Goal: Use online tool/utility: Utilize a website feature to perform a specific function

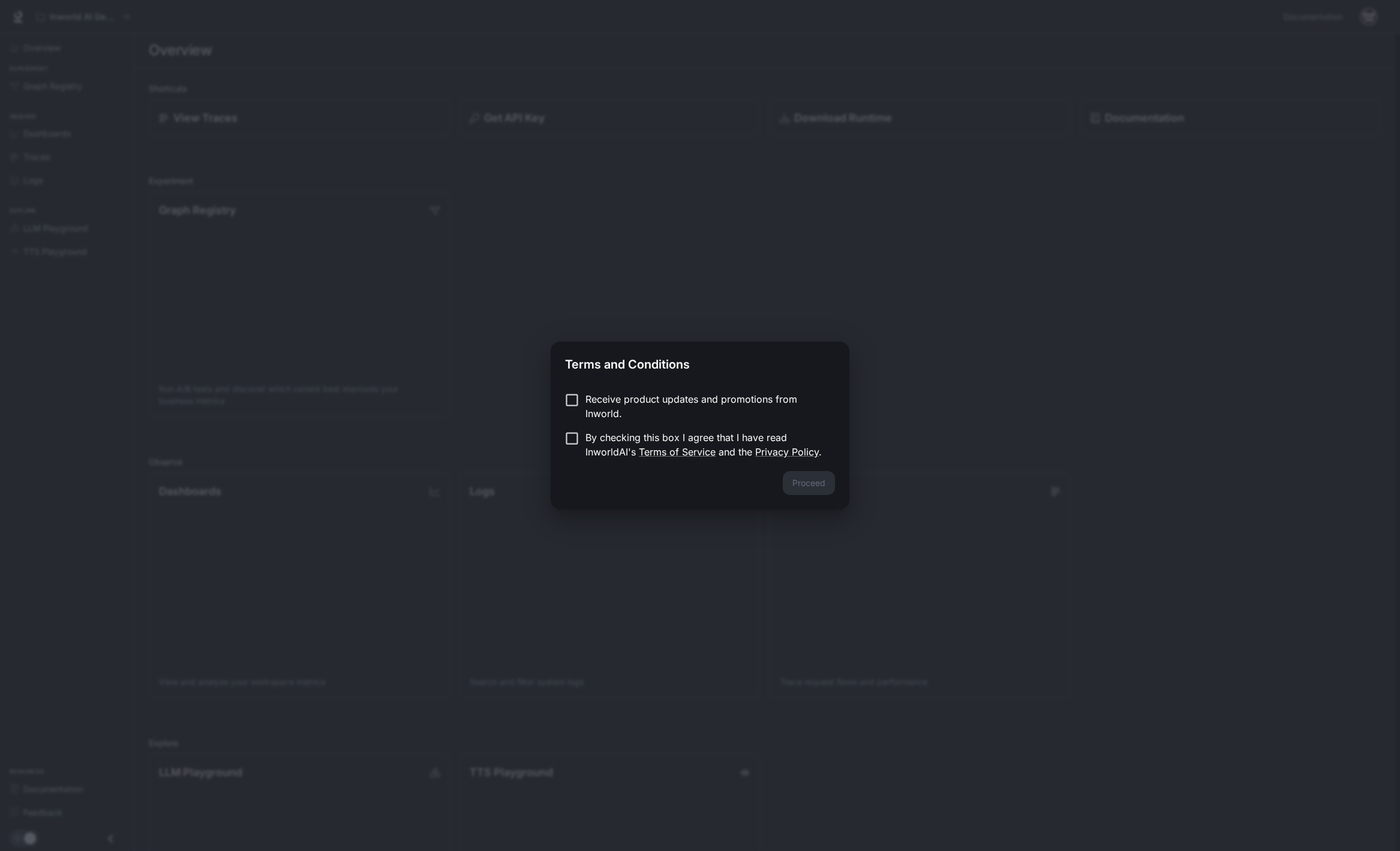
click at [634, 400] on p "Receive product updates and promotions from Inworld." at bounding box center [705, 407] width 240 height 29
click at [803, 479] on button "Proceed" at bounding box center [809, 483] width 52 height 24
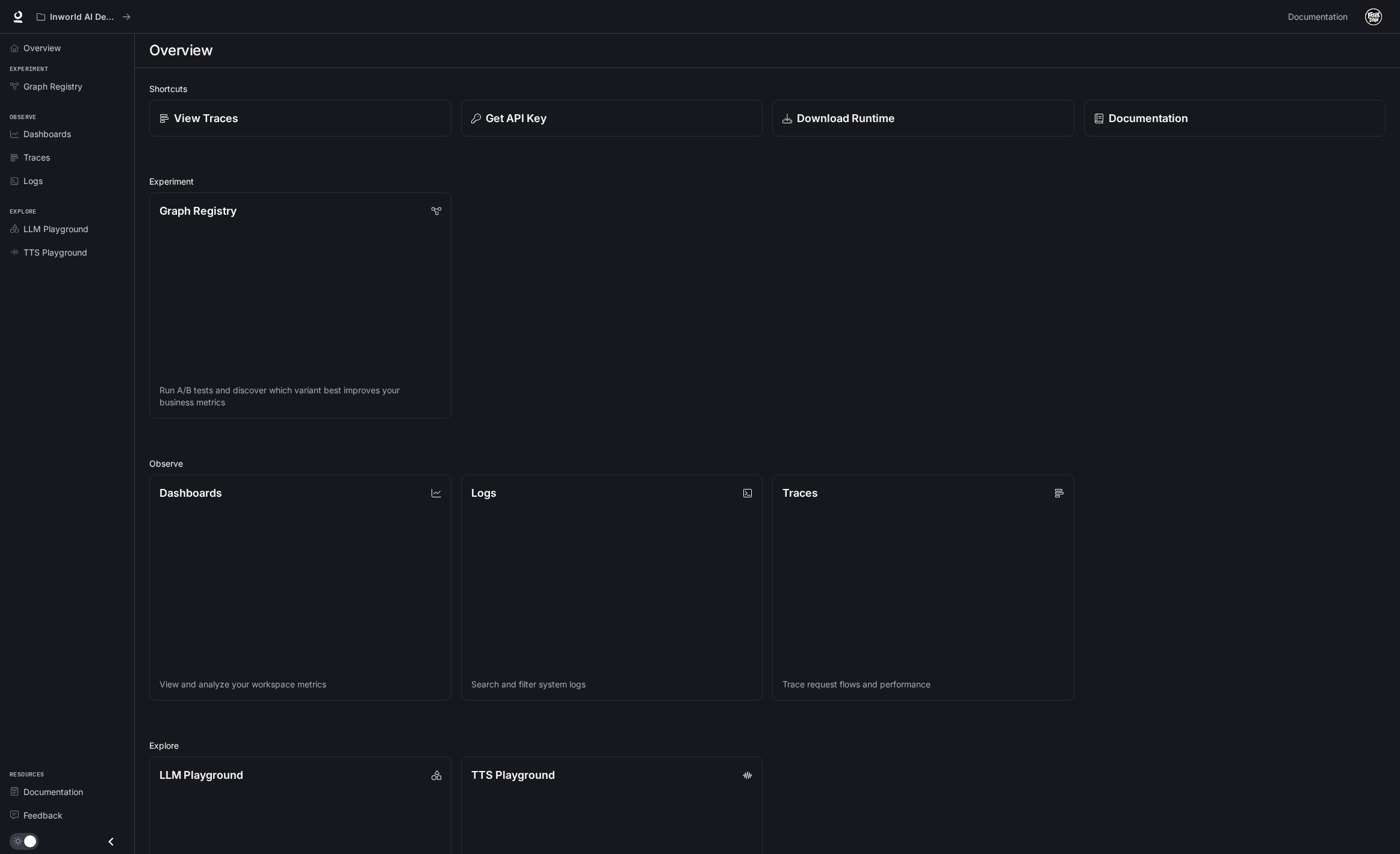
click at [1378, 11] on img "button" at bounding box center [1373, 17] width 17 height 17
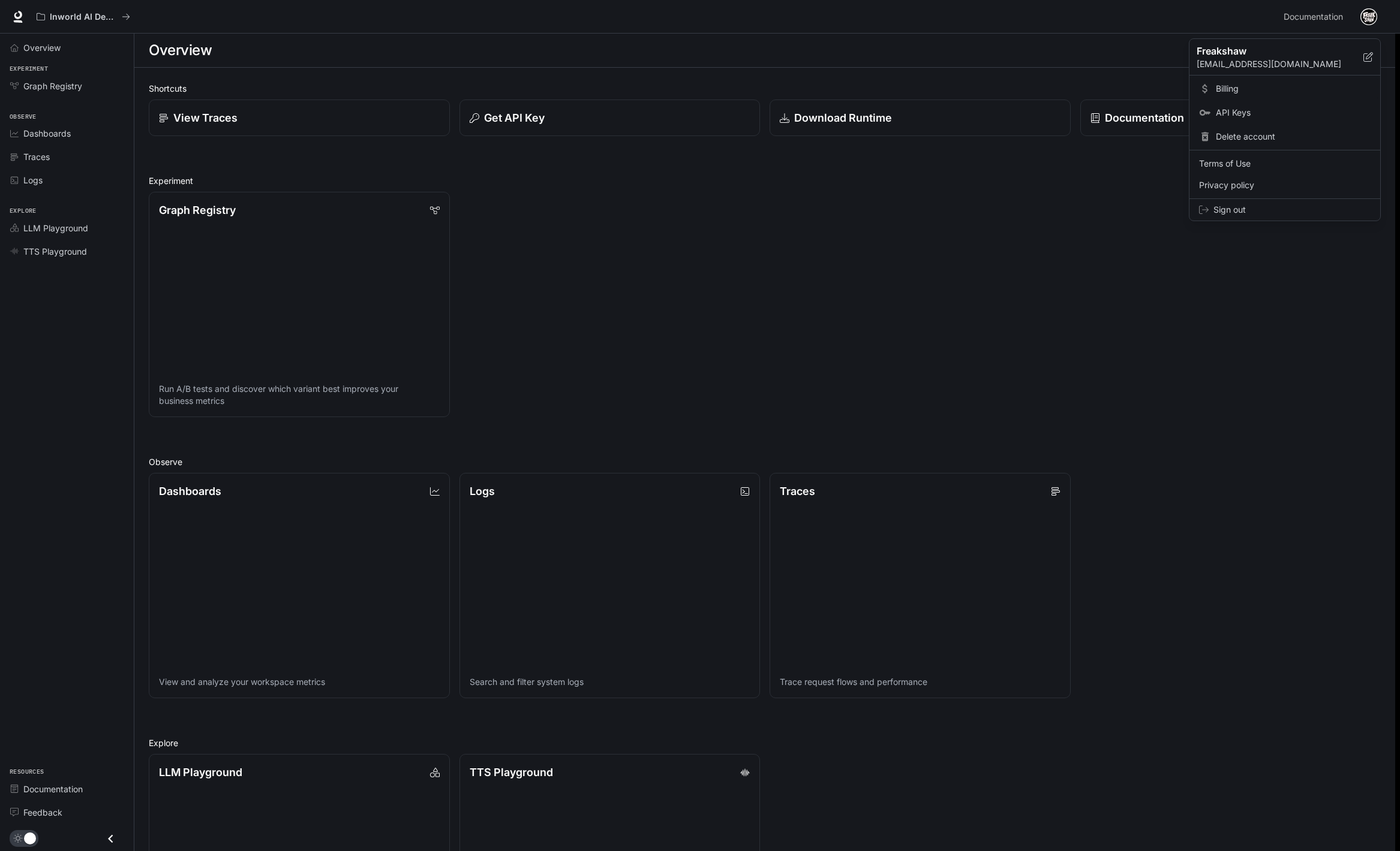
click at [1217, 91] on span "Billing" at bounding box center [1292, 89] width 155 height 12
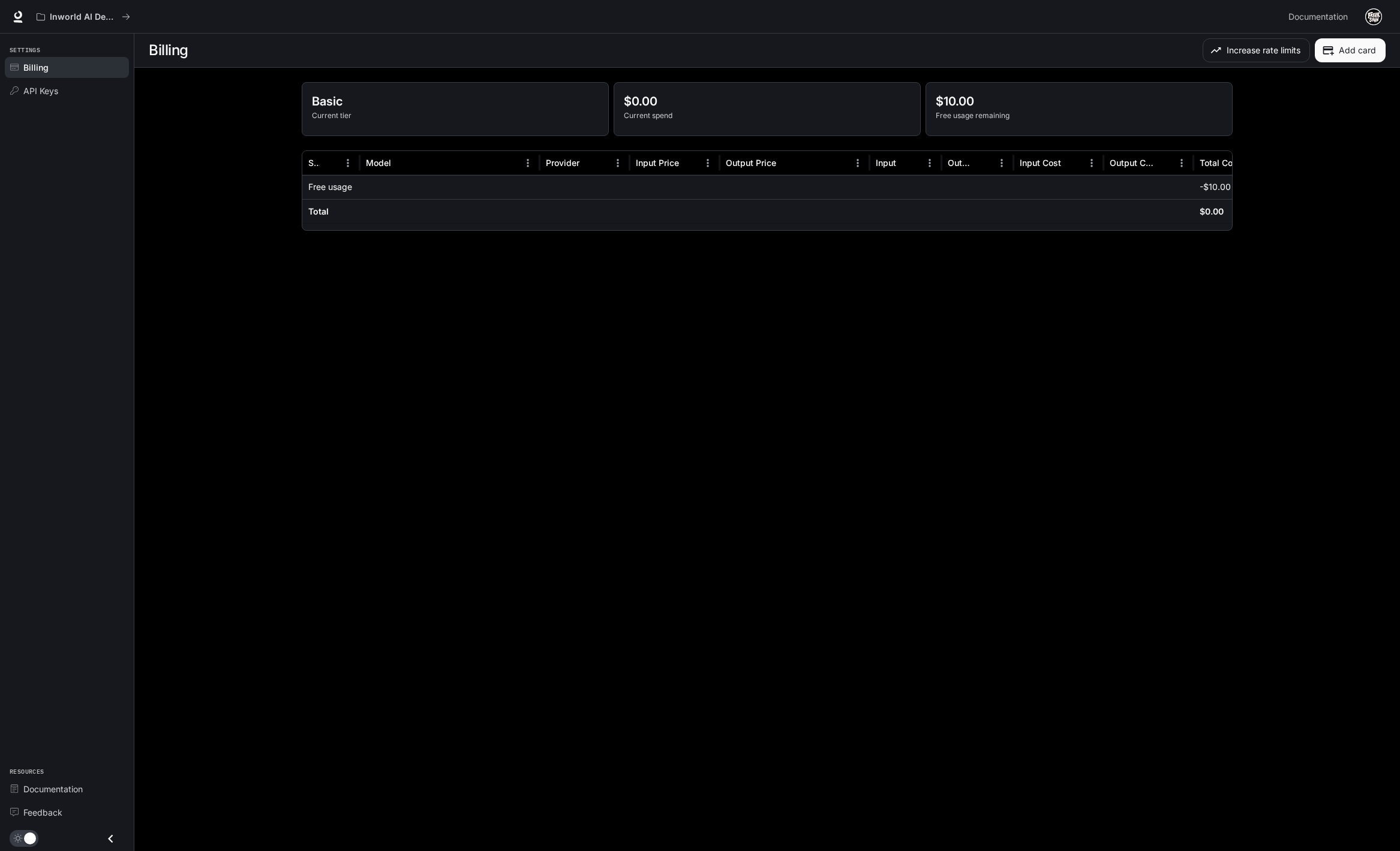
click at [446, 98] on p "Basic" at bounding box center [455, 101] width 286 height 18
click at [965, 127] on div "$10.00 Free usage remaining" at bounding box center [1079, 109] width 306 height 53
click at [1132, 120] on p "Free usage remaining" at bounding box center [1079, 116] width 286 height 11
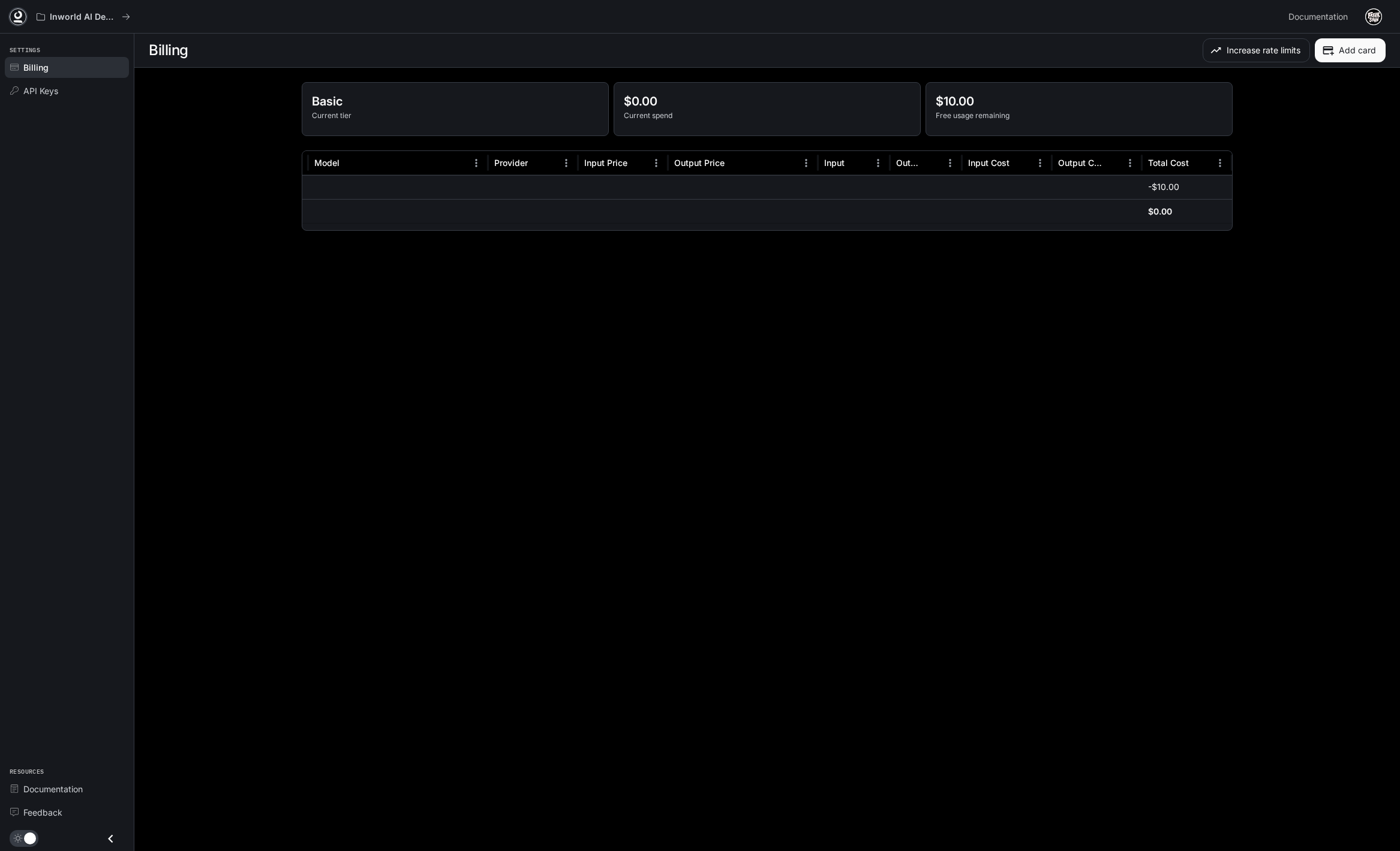
click at [24, 15] on link at bounding box center [17, 17] width 17 height 17
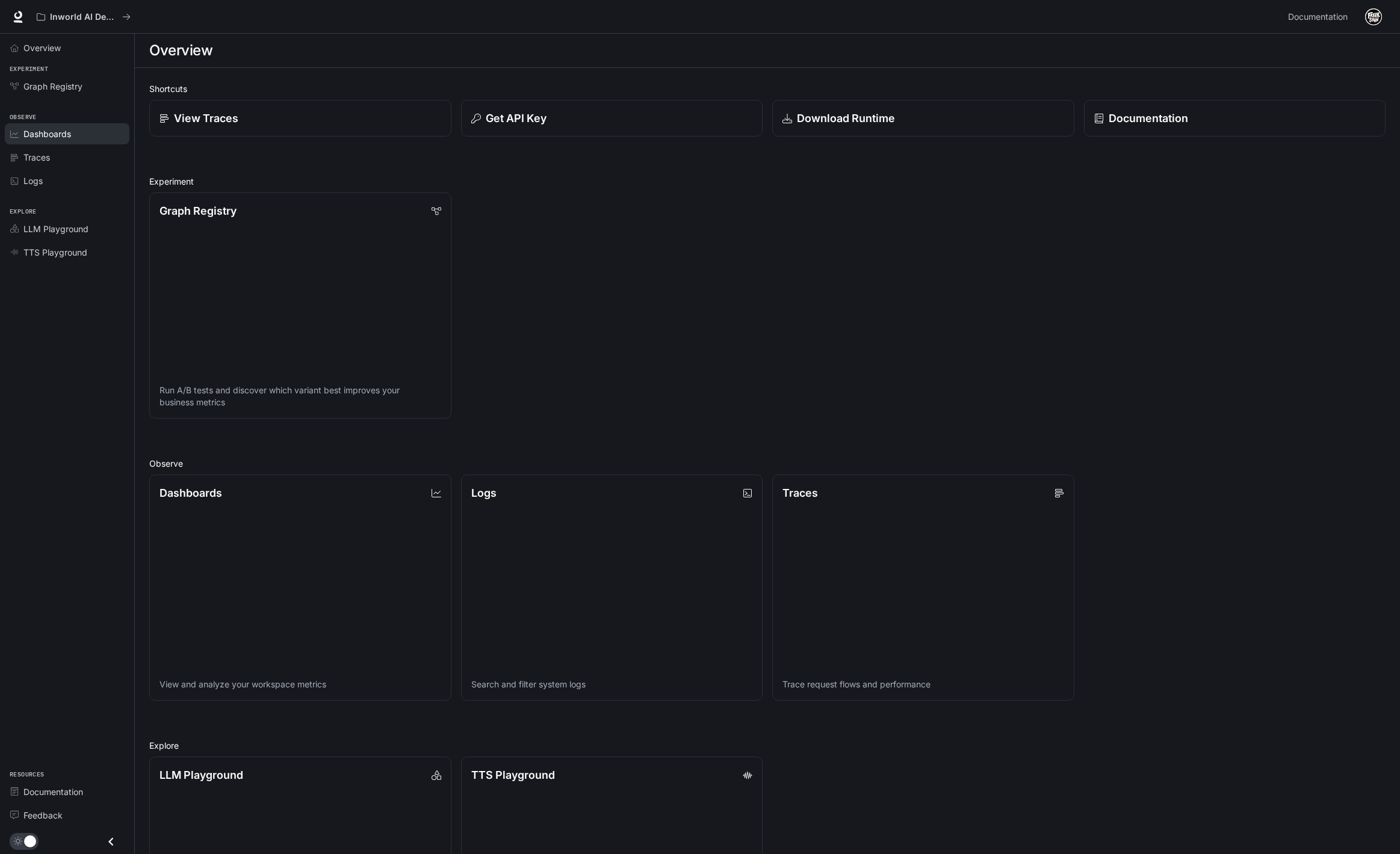
click at [85, 136] on div "Dashboards" at bounding box center [74, 133] width 101 height 12
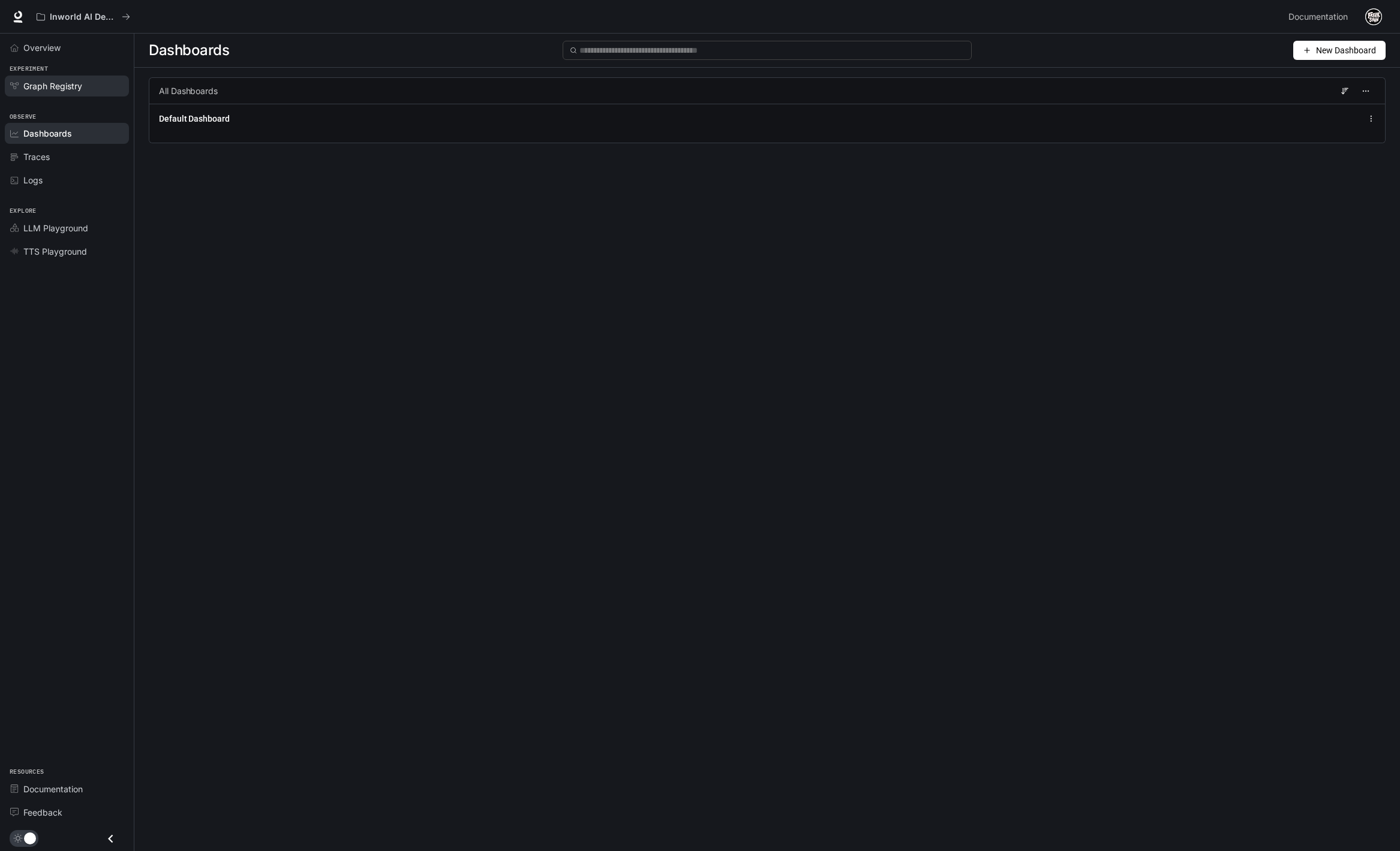
click at [58, 90] on span "Graph Registry" at bounding box center [52, 86] width 59 height 12
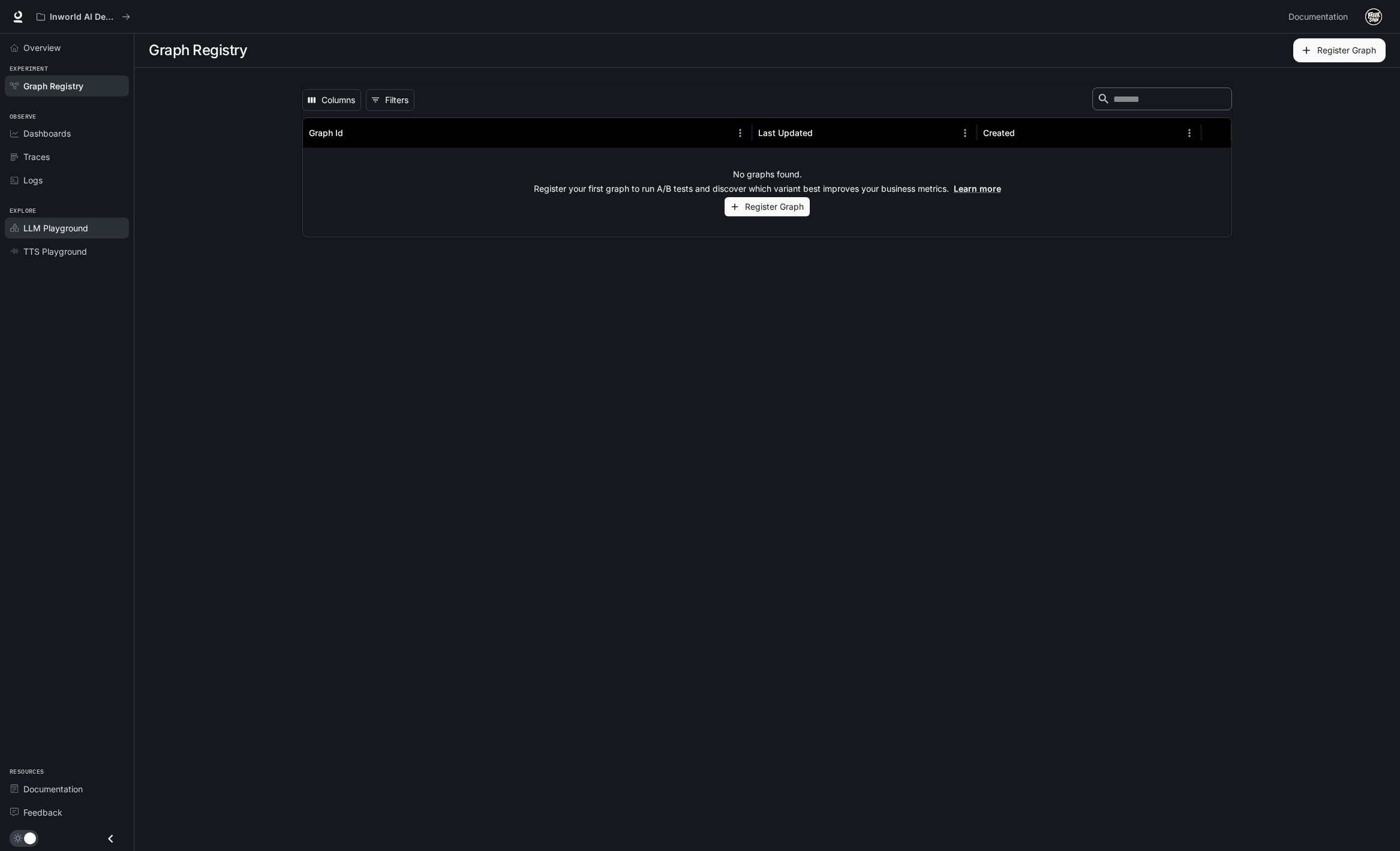
click at [52, 233] on span "LLM Playground" at bounding box center [55, 227] width 65 height 12
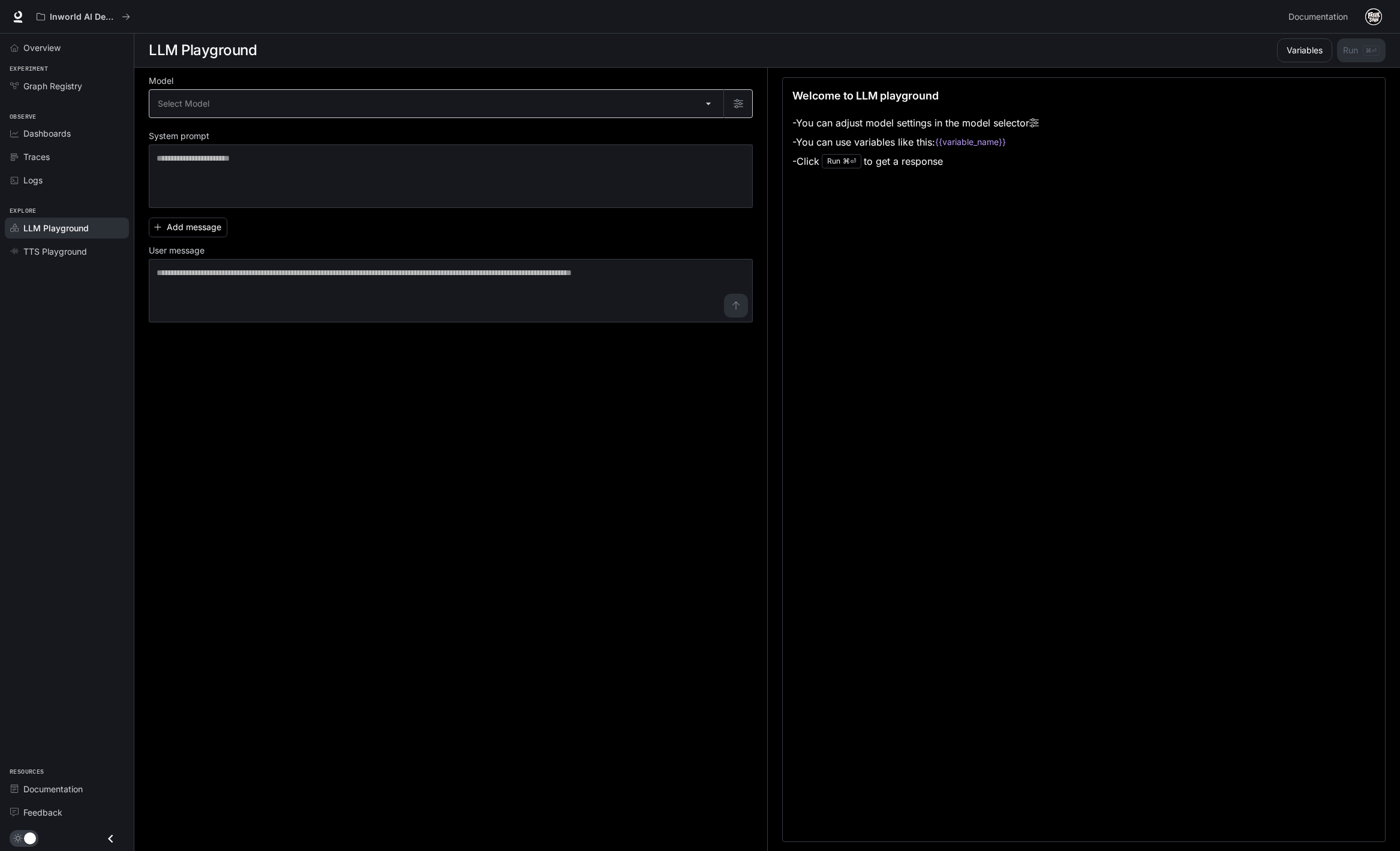
click at [342, 110] on body "Skip to main content Inworld AI Demos Documentation Documentation Portal Overvi…" at bounding box center [700, 426] width 1400 height 852
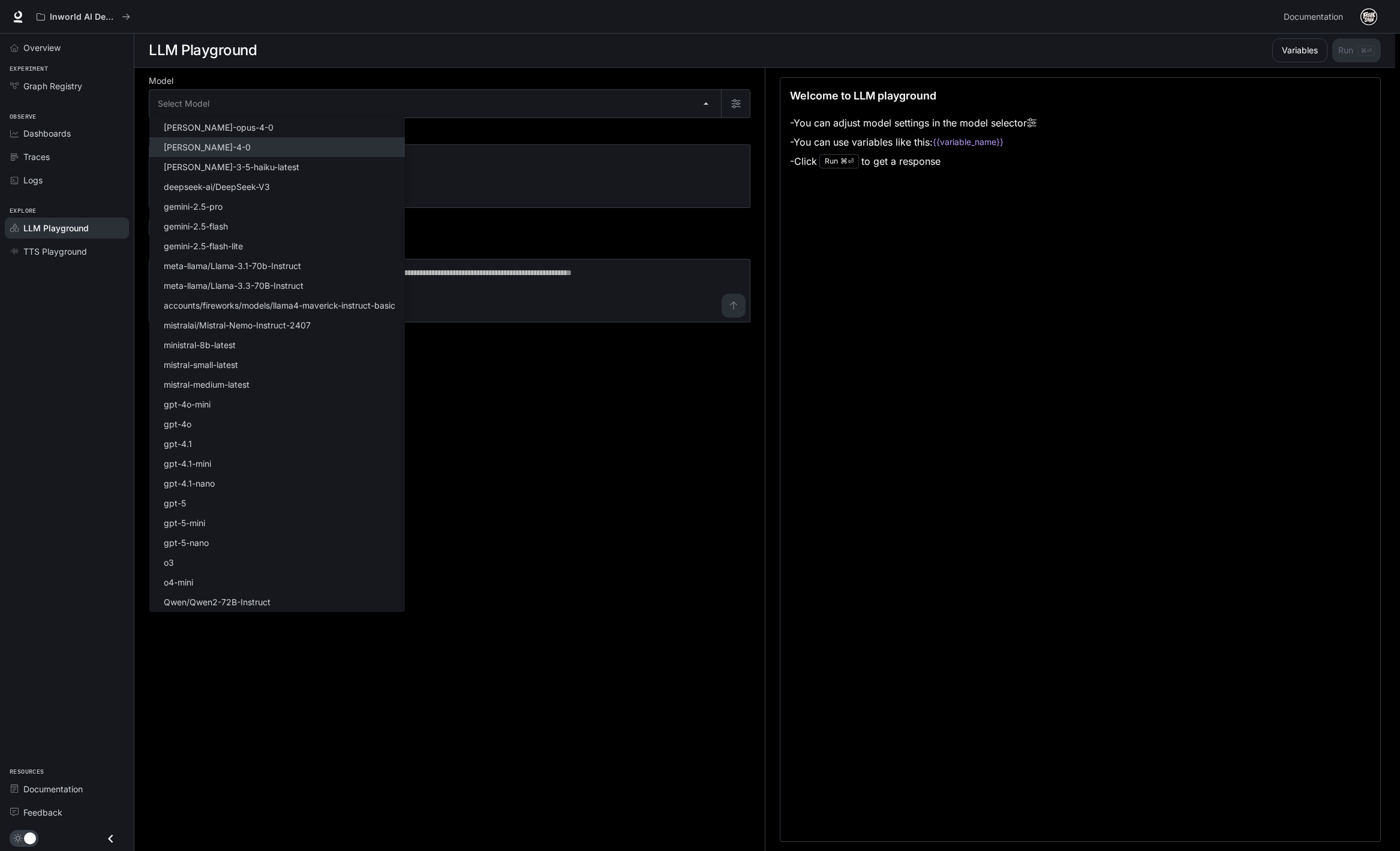
click at [280, 149] on li "[PERSON_NAME]-4-0" at bounding box center [276, 147] width 255 height 20
type input "**********"
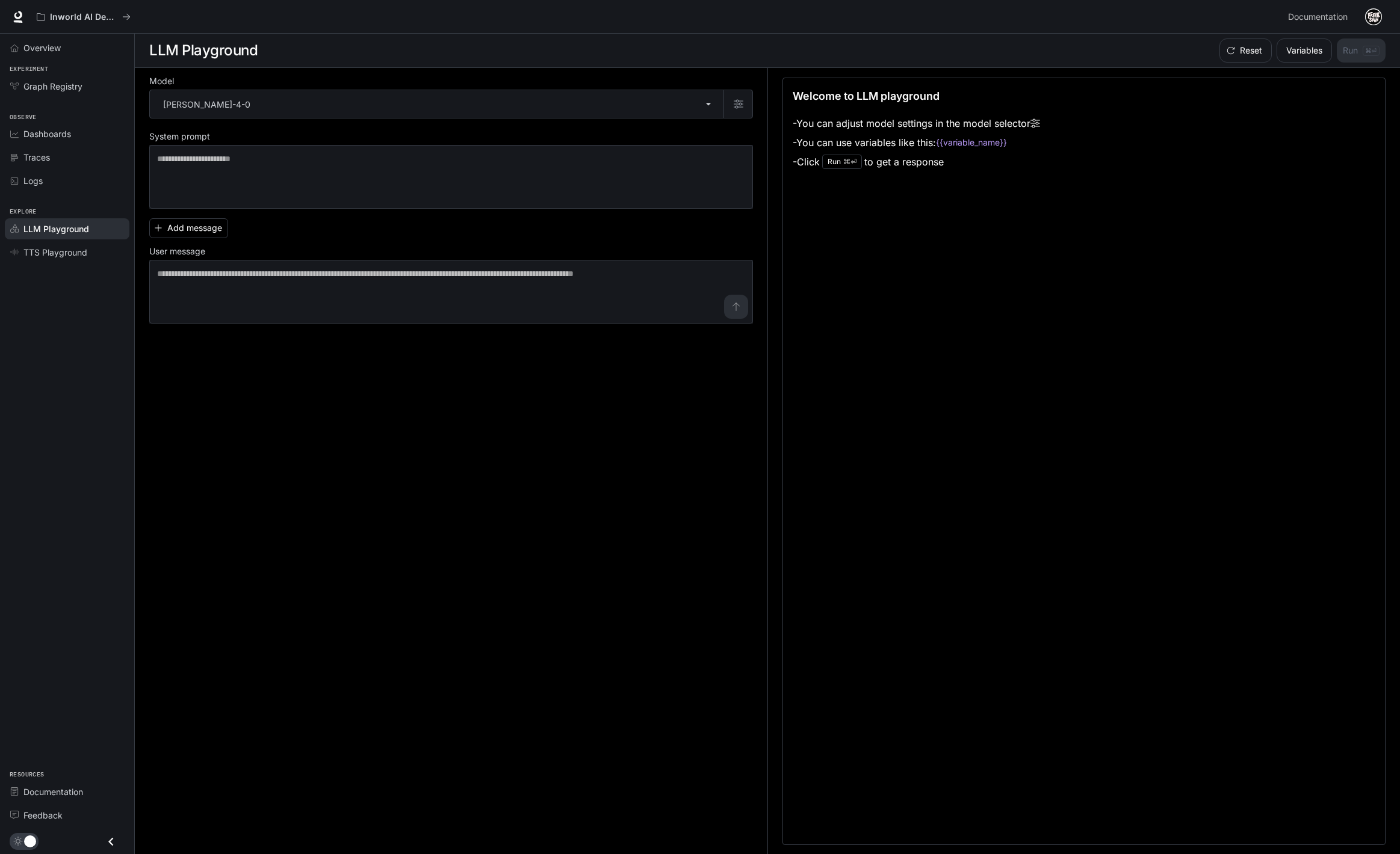
click at [1033, 125] on li "- You can adjust model settings in the model selector" at bounding box center [916, 123] width 247 height 19
click at [738, 105] on icon "button" at bounding box center [738, 104] width 9 height 9
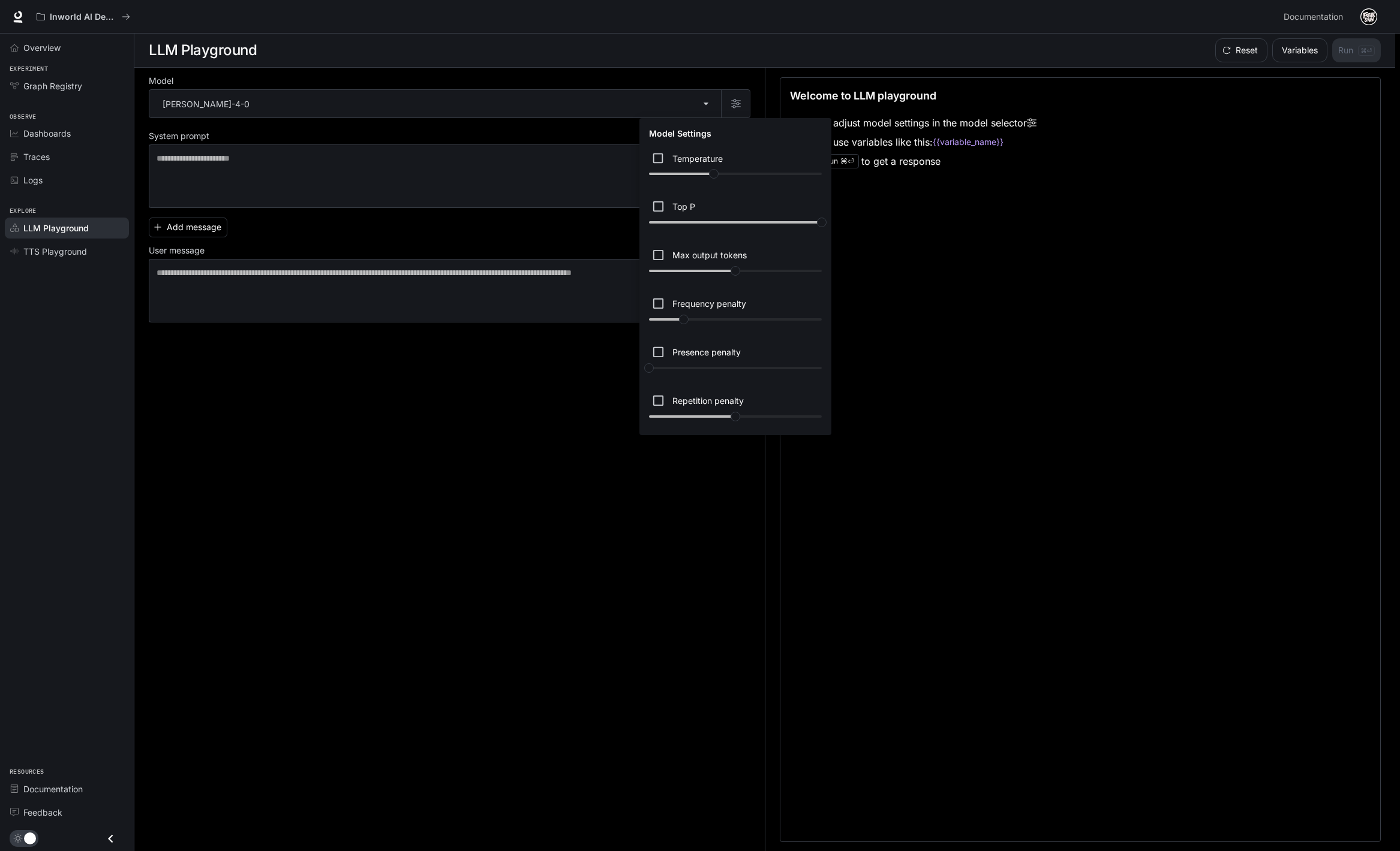
click at [343, 182] on div at bounding box center [700, 425] width 1400 height 851
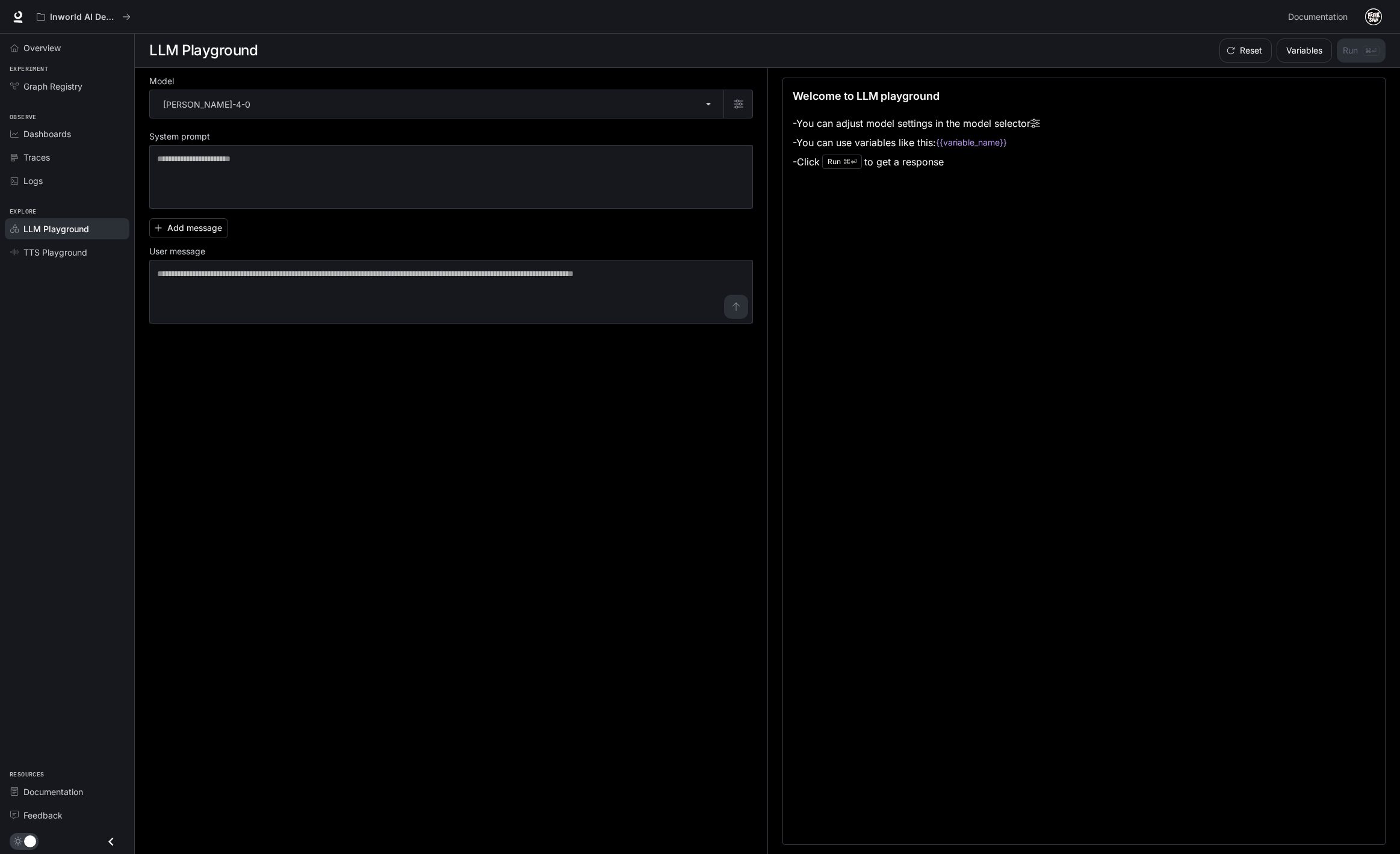
click at [319, 222] on div "Add message User message * ​" at bounding box center [451, 268] width 603 height 110
click at [251, 317] on div "* ​" at bounding box center [451, 291] width 603 height 63
type textarea "**********"
click at [740, 306] on icon "submit" at bounding box center [735, 306] width 9 height 9
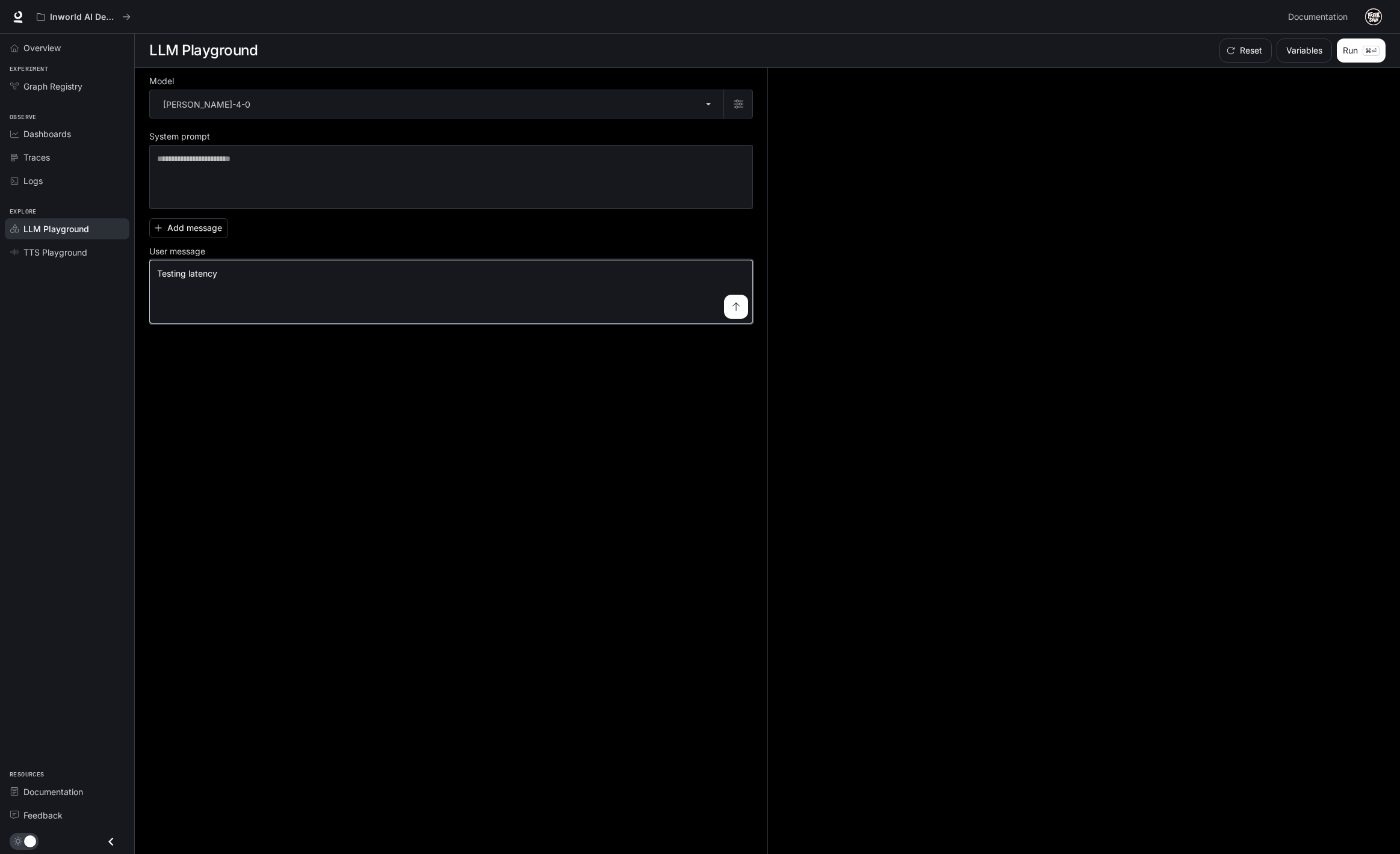
click at [258, 293] on textarea "**********" at bounding box center [451, 292] width 588 height 48
click at [740, 112] on button "button" at bounding box center [738, 104] width 29 height 29
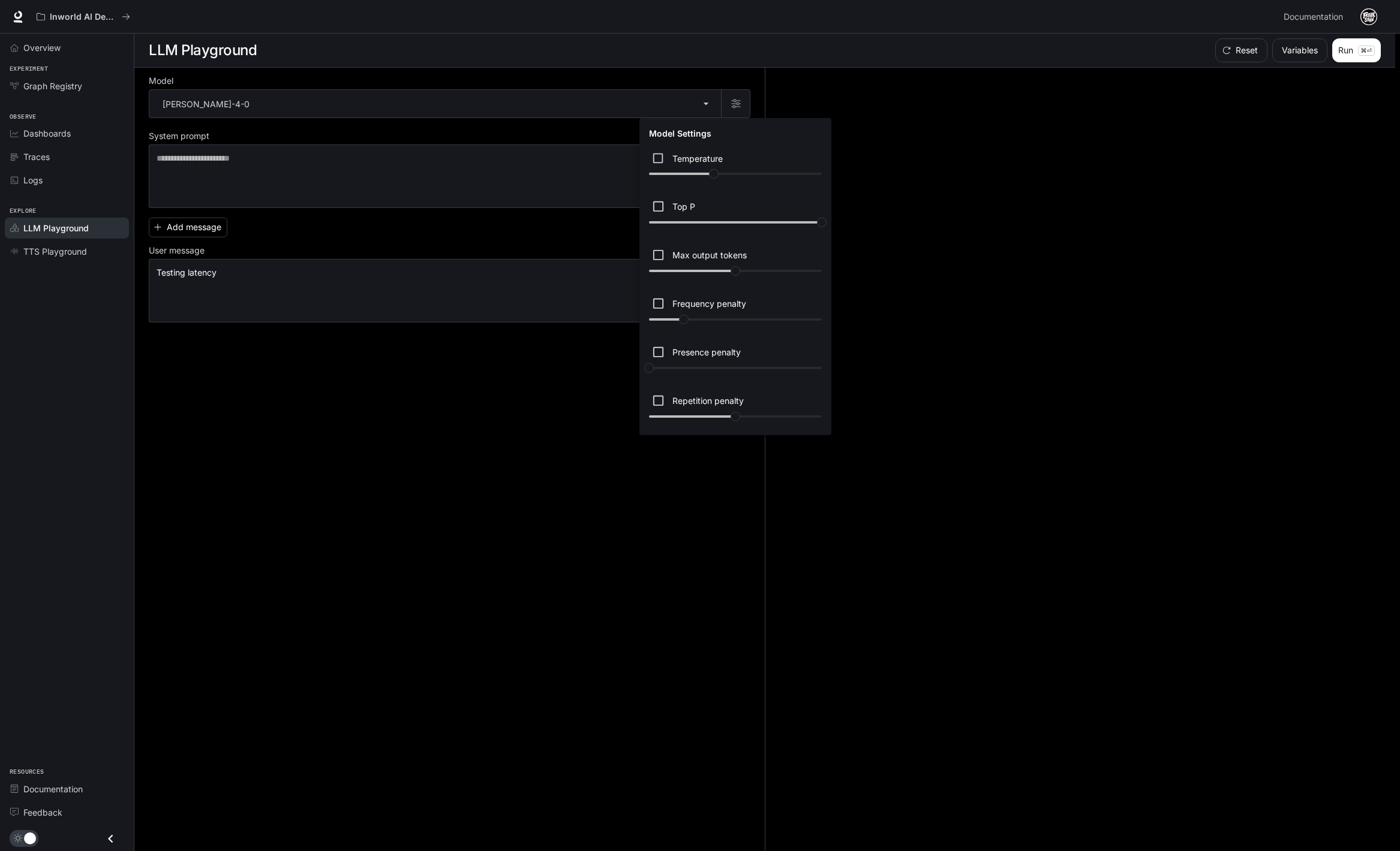
click at [486, 209] on div at bounding box center [700, 425] width 1400 height 851
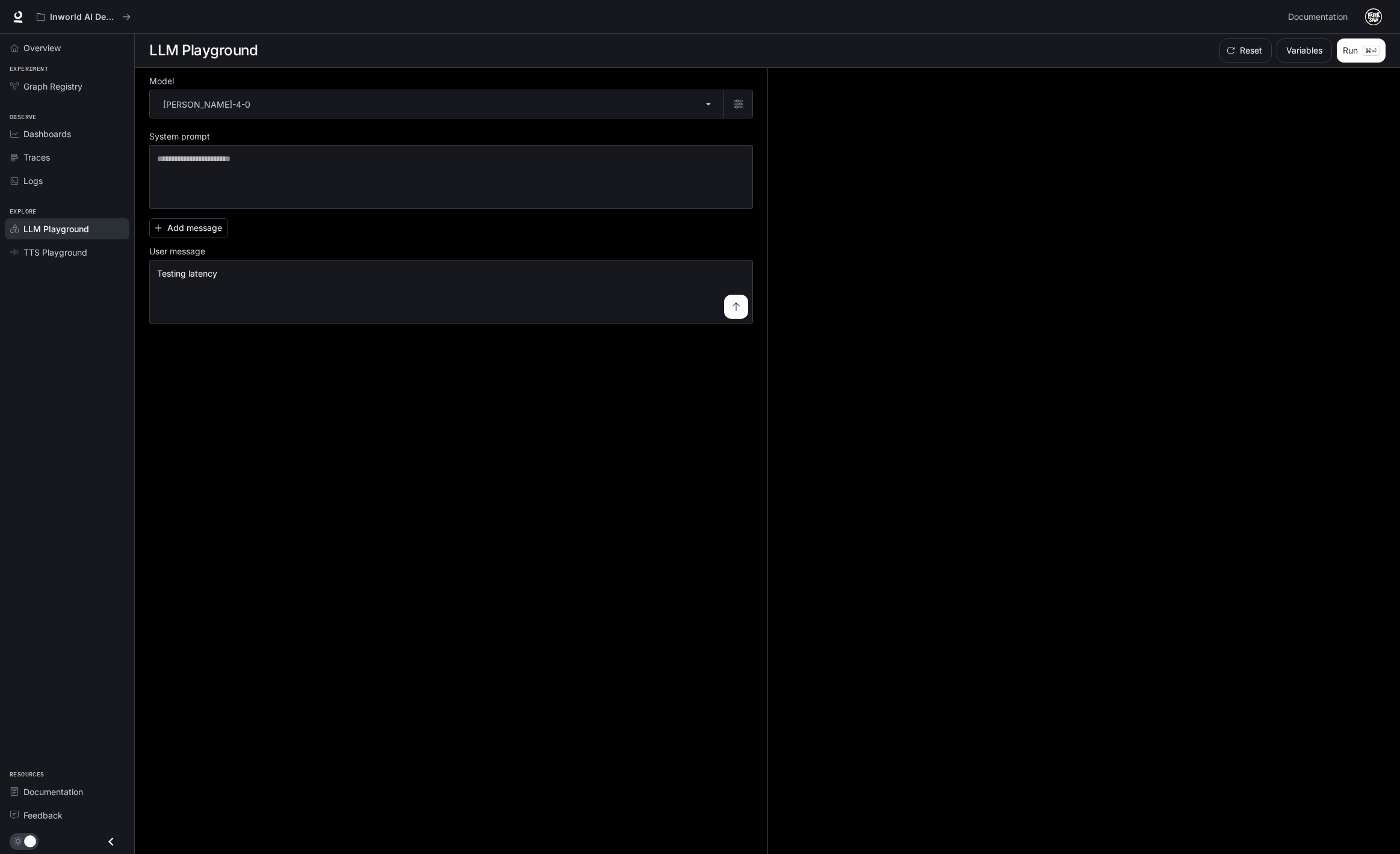
click at [313, 221] on div "**********" at bounding box center [451, 268] width 603 height 110
click at [290, 180] on textarea at bounding box center [451, 177] width 588 height 48
click at [63, 260] on link "TTS Playground" at bounding box center [67, 252] width 125 height 21
